Goal: Information Seeking & Learning: Find specific fact

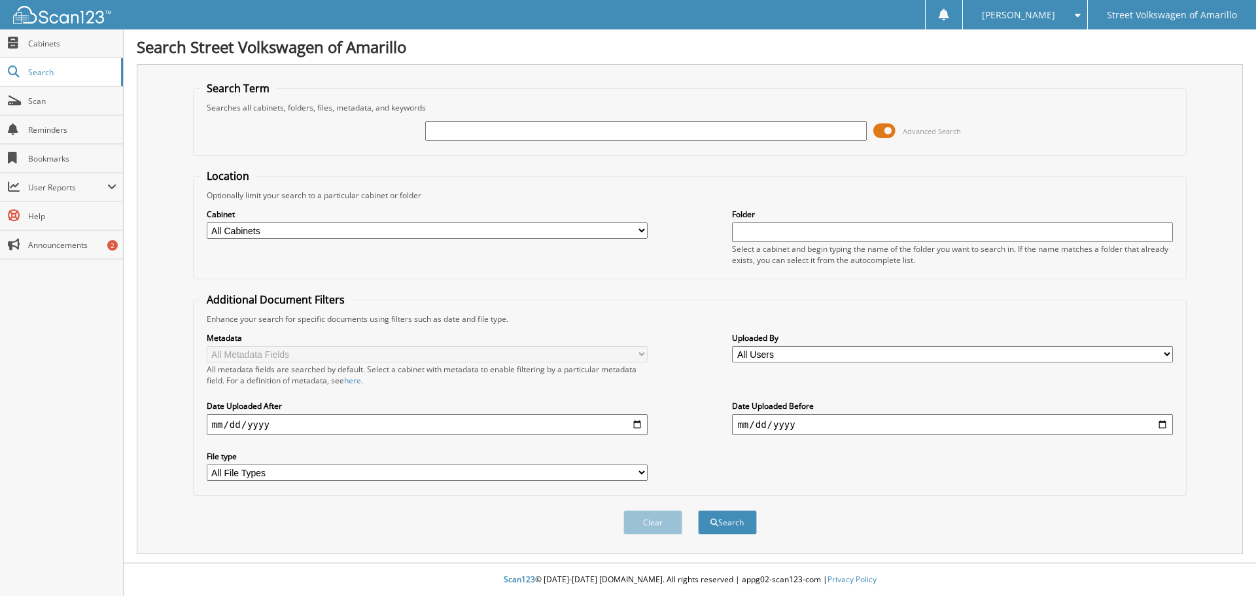
click at [502, 133] on input "text" at bounding box center [645, 131] width 441 height 20
paste input "WM3385"
type input "WM3385"
click at [698, 510] on button "Search" at bounding box center [727, 522] width 59 height 24
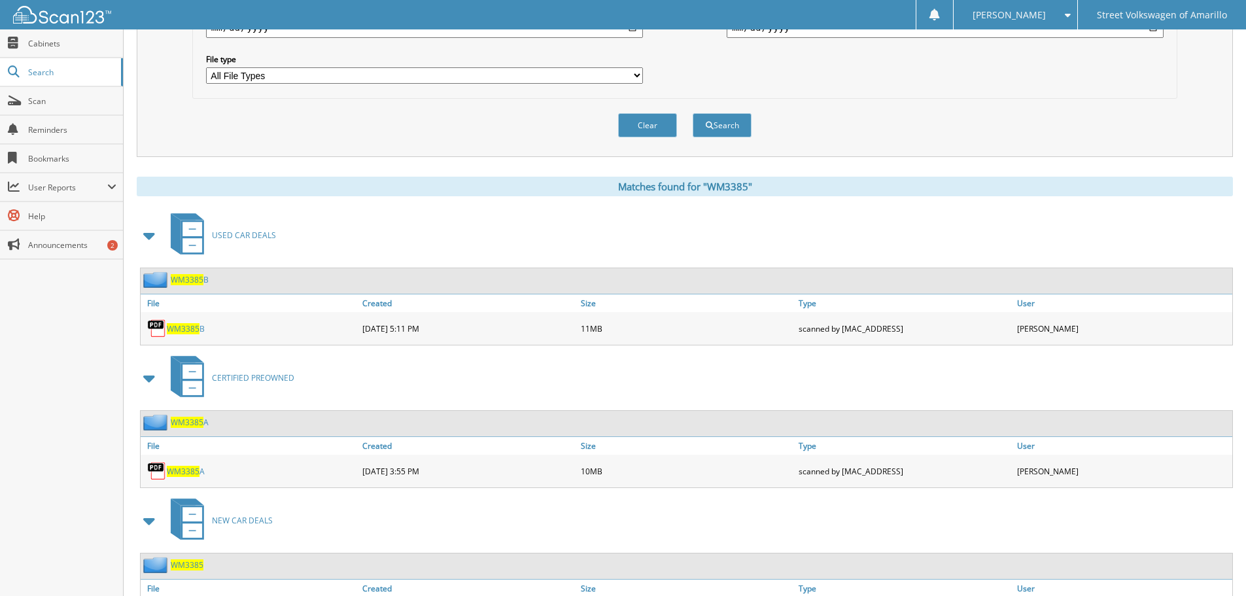
scroll to position [472, 0]
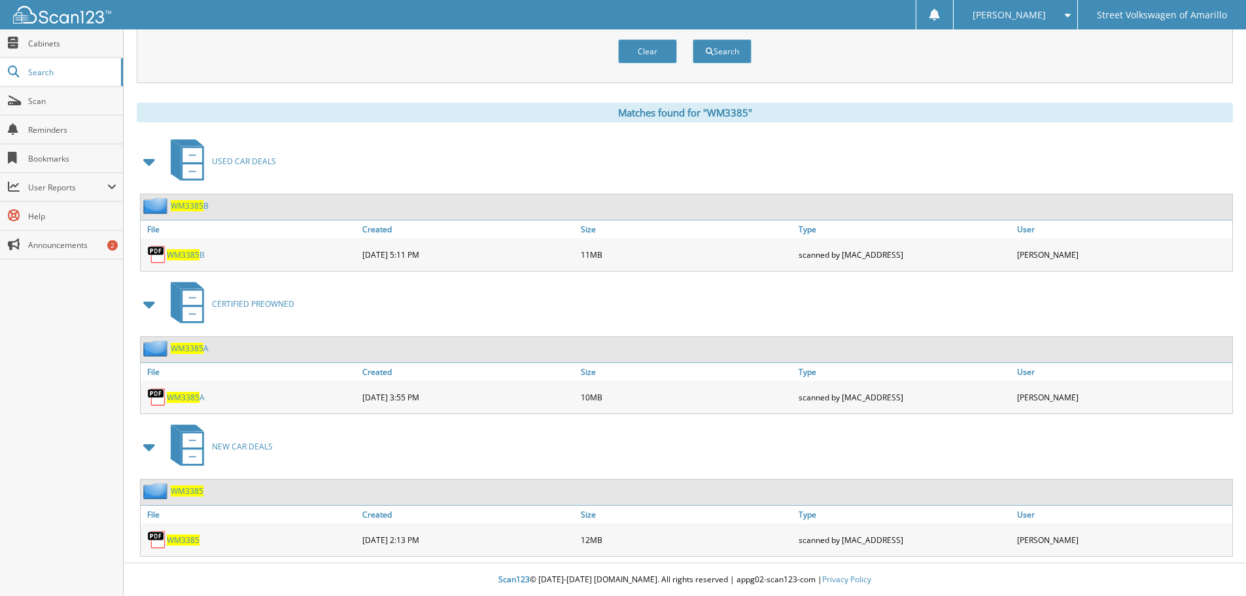
click at [190, 542] on span "WM3385" at bounding box center [183, 539] width 33 height 11
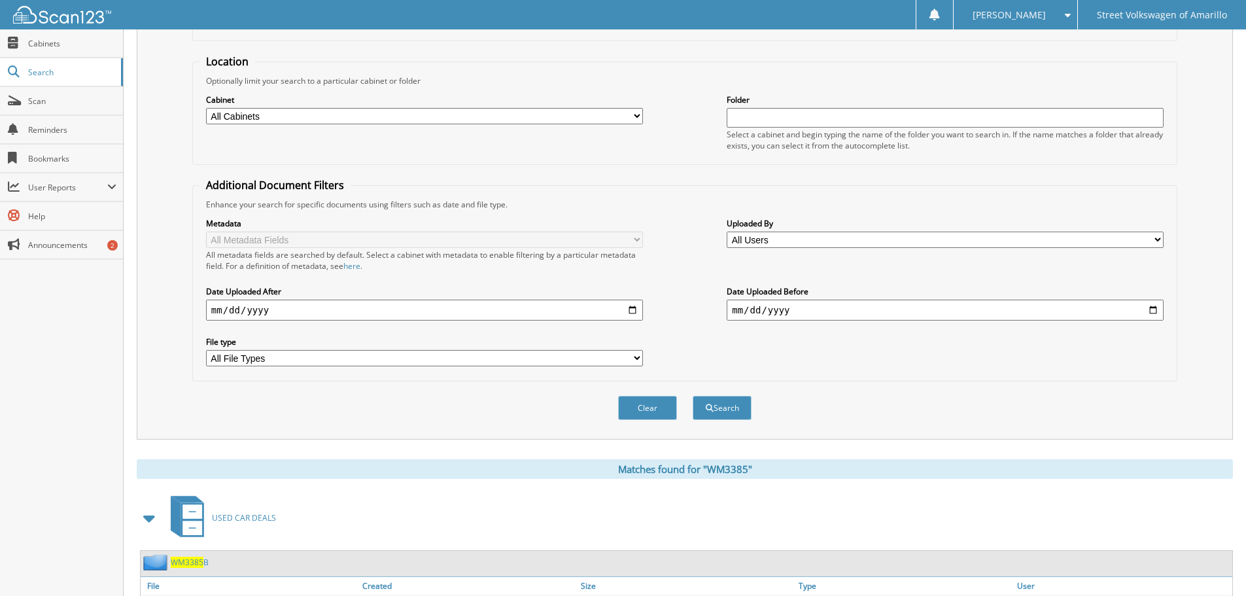
scroll to position [0, 0]
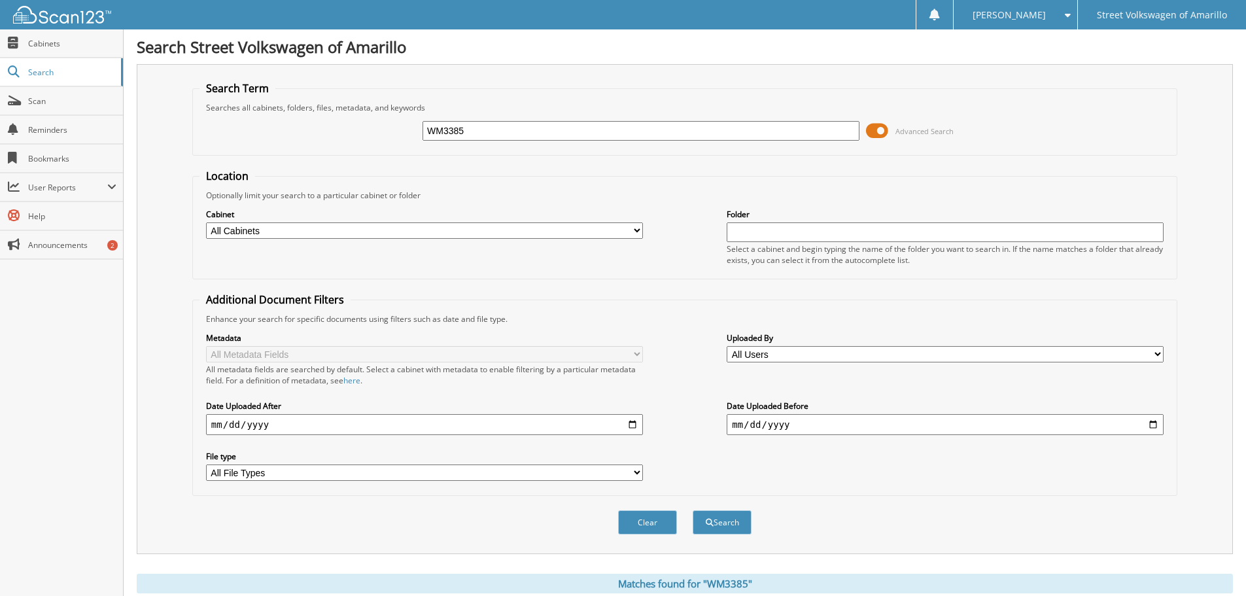
click at [566, 137] on input "WM3385" at bounding box center [641, 131] width 437 height 20
click at [565, 136] on input "WM3385" at bounding box center [641, 131] width 437 height 20
paste input "55168"
type input "55168"
click at [693, 510] on button "Search" at bounding box center [722, 522] width 59 height 24
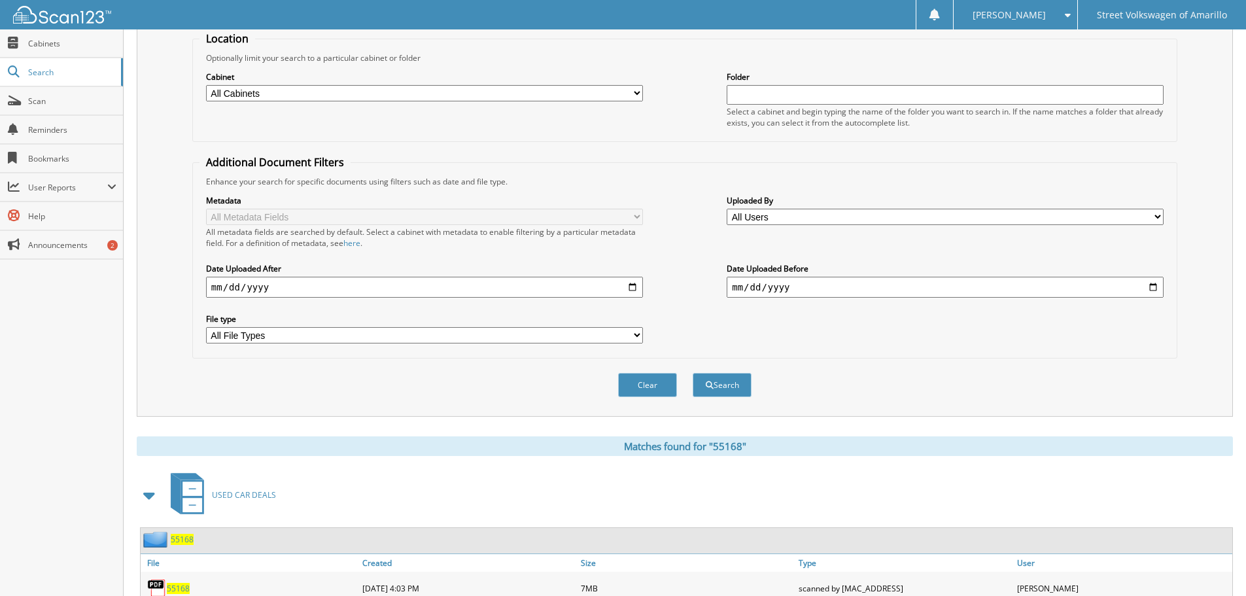
scroll to position [349, 0]
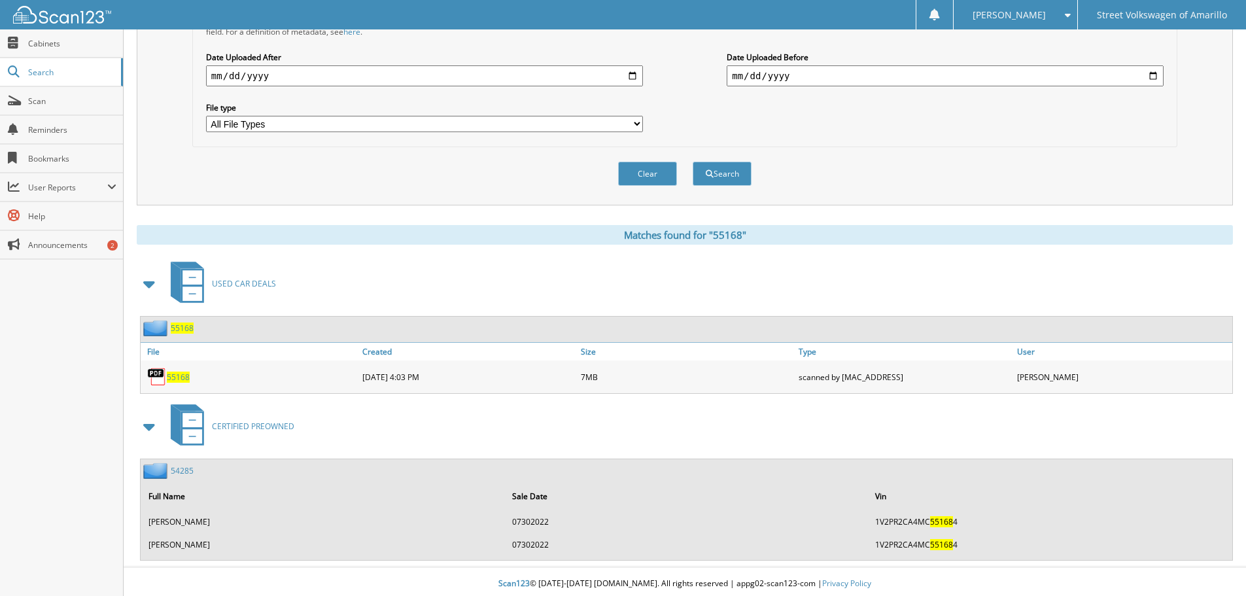
click at [184, 377] on span "55168" at bounding box center [178, 377] width 23 height 11
